Goal: Find specific page/section: Find specific page/section

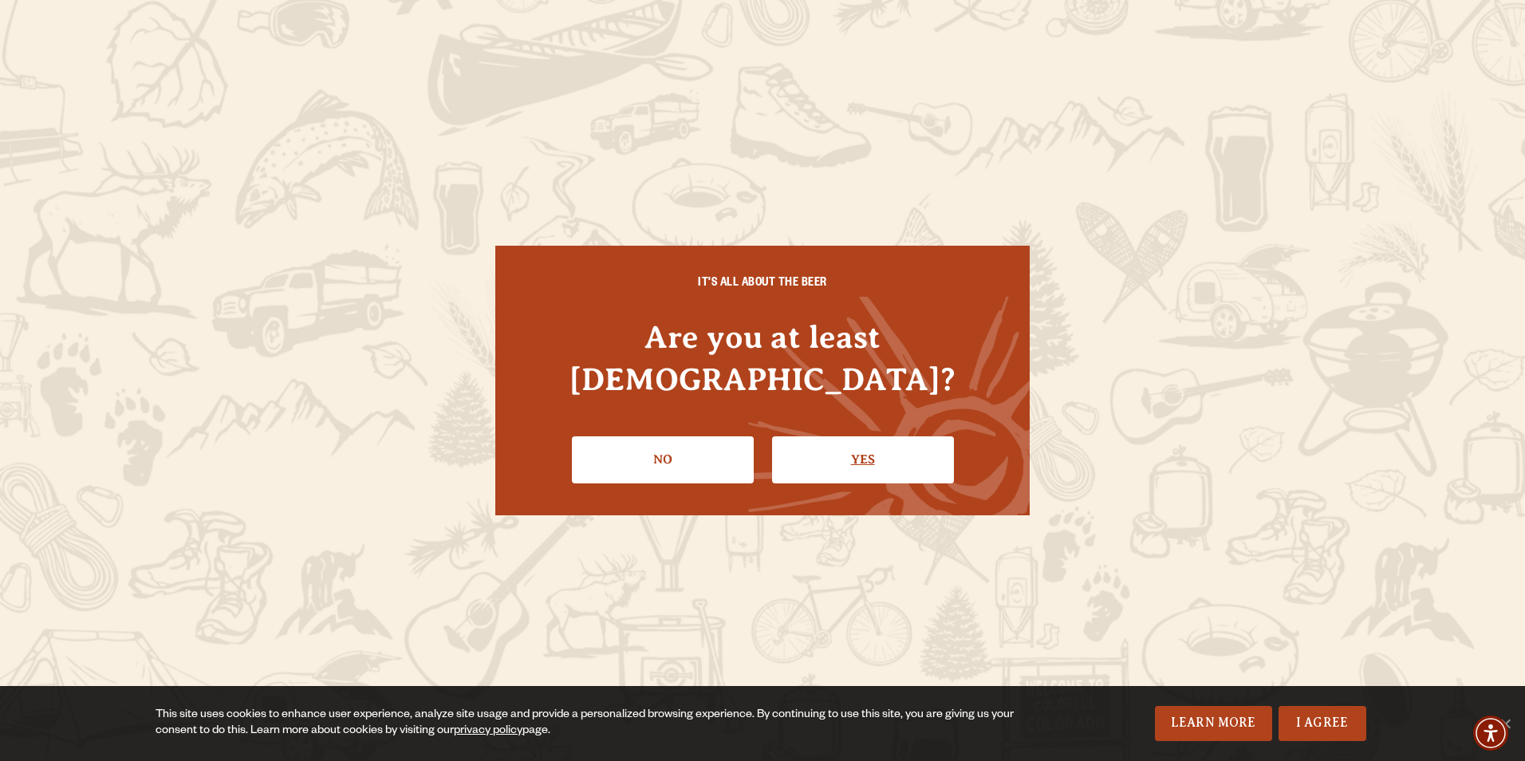
click at [869, 444] on link "Yes" at bounding box center [863, 459] width 182 height 46
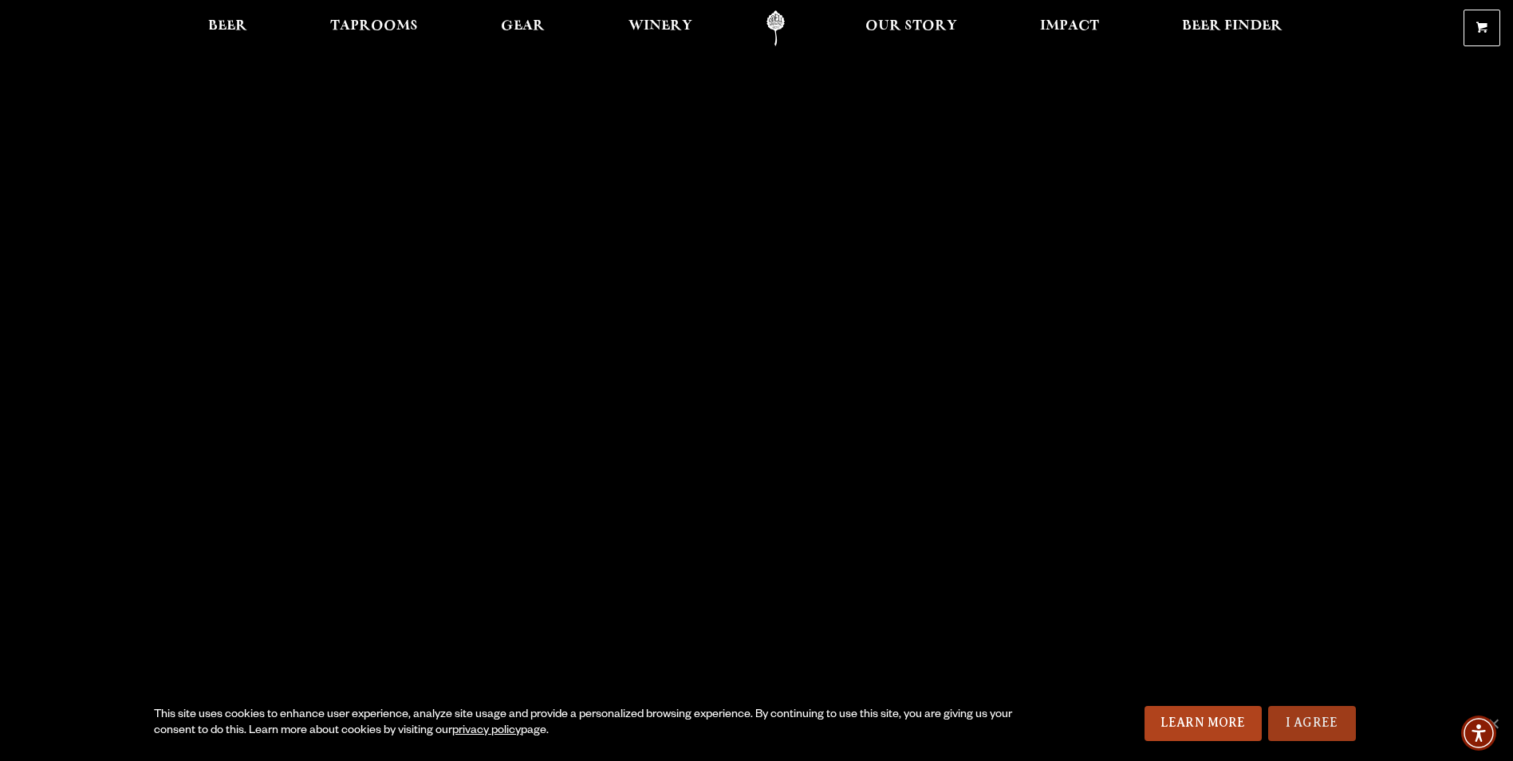
click at [1336, 709] on link "I Agree" at bounding box center [1312, 723] width 88 height 35
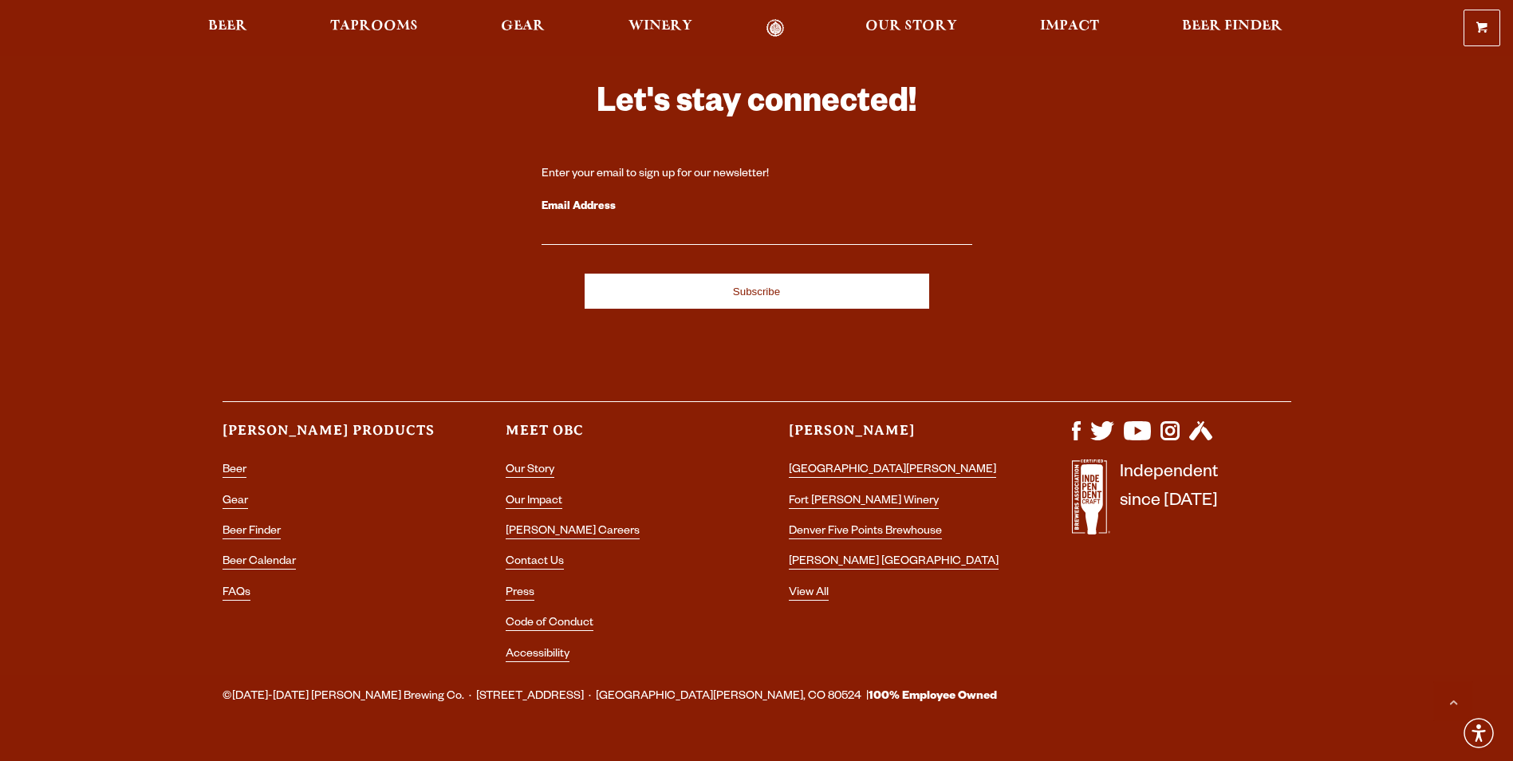
scroll to position [4645, 0]
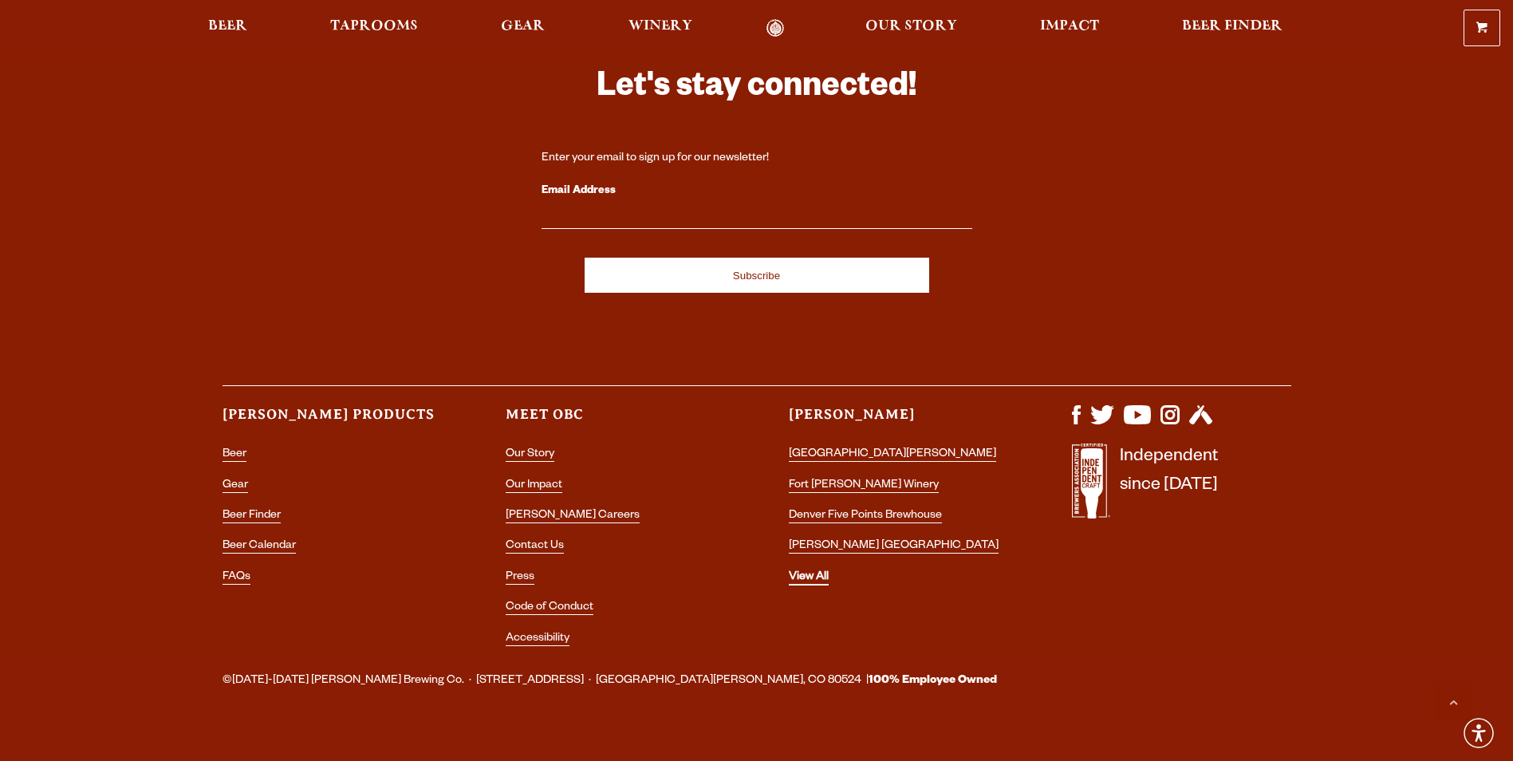
click at [813, 571] on link "View All" at bounding box center [809, 578] width 40 height 14
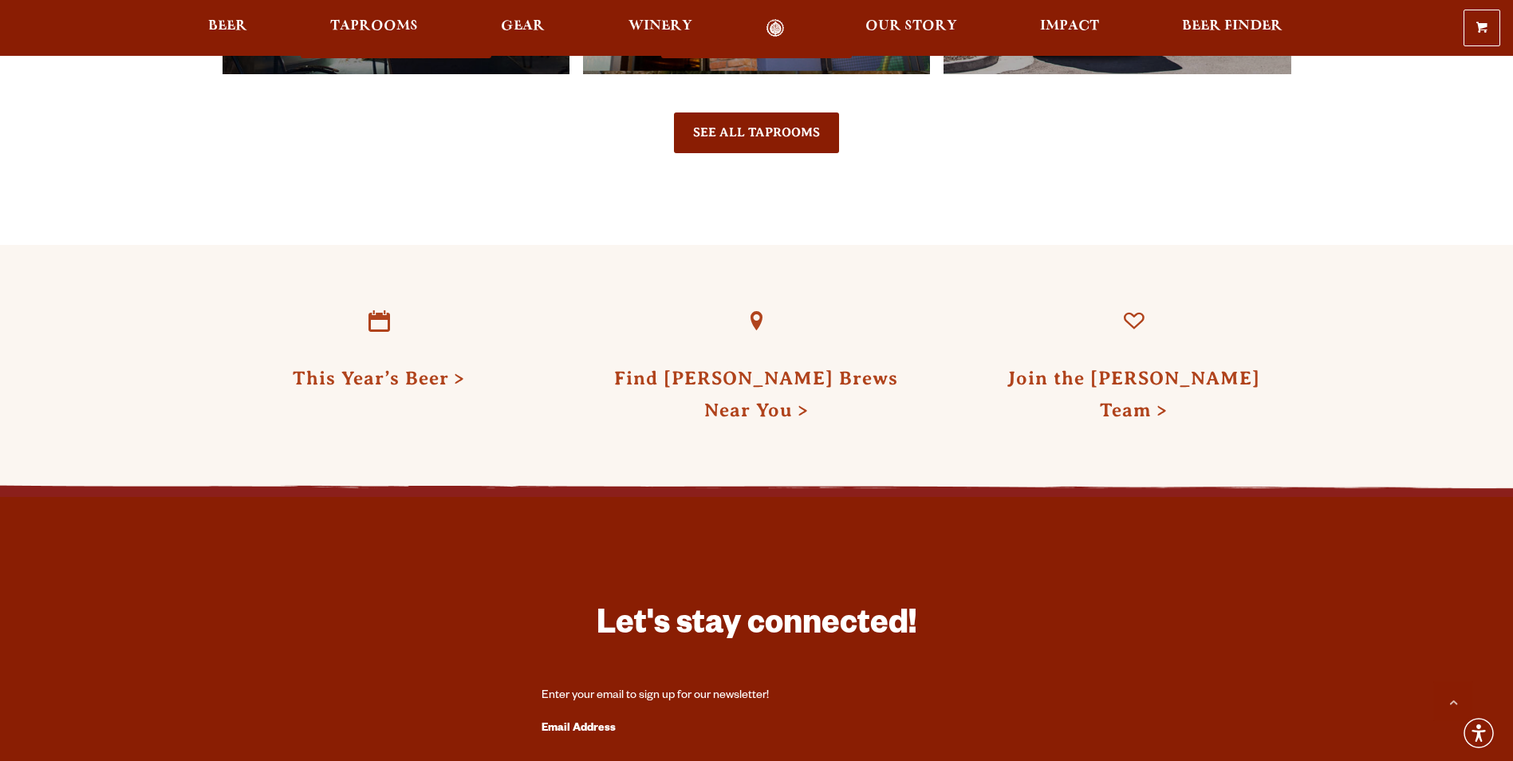
scroll to position [4007, 0]
